Goal: Task Accomplishment & Management: Use online tool/utility

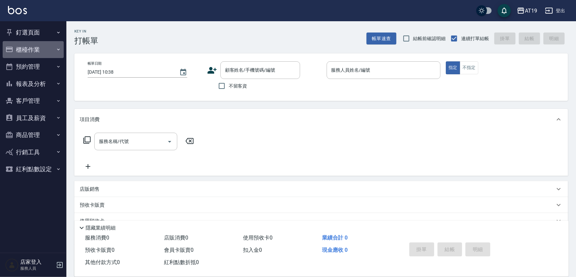
drag, startPoint x: 56, startPoint y: 45, endPoint x: 59, endPoint y: 69, distance: 24.7
click at [57, 48] on button "櫃檯作業" at bounding box center [33, 49] width 61 height 17
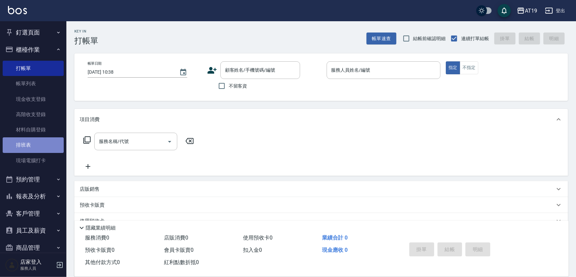
click at [52, 150] on link "排班表" at bounding box center [33, 145] width 61 height 15
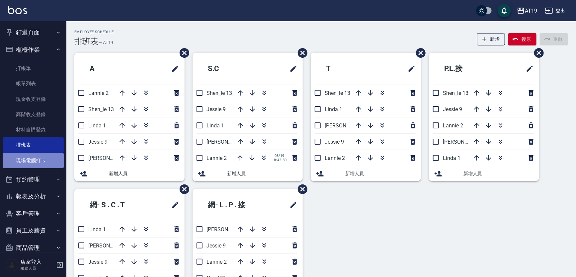
click at [55, 162] on link "現場電腦打卡" at bounding box center [33, 160] width 61 height 15
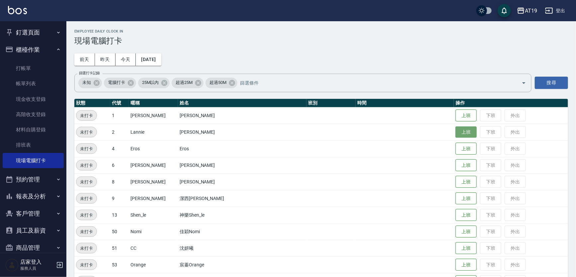
click at [456, 135] on button "上班" at bounding box center [466, 133] width 21 height 12
click at [456, 198] on button "上班" at bounding box center [466, 199] width 21 height 12
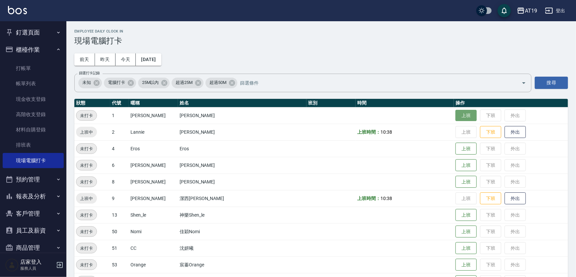
click at [456, 116] on button "上班" at bounding box center [466, 116] width 21 height 12
click at [456, 160] on button "上班" at bounding box center [466, 166] width 21 height 12
